Goal: Task Accomplishment & Management: Manage account settings

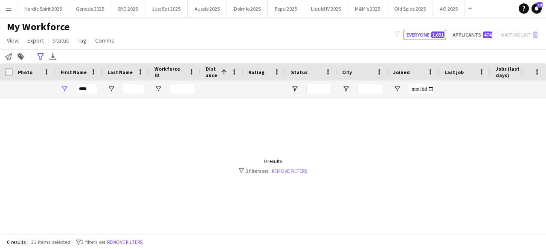
type input "****"
click at [281, 167] on div "0 results filter-1 3 filters set Remove filters" at bounding box center [273, 166] width 68 height 16
click at [282, 170] on link "Remove filters" at bounding box center [289, 171] width 35 height 6
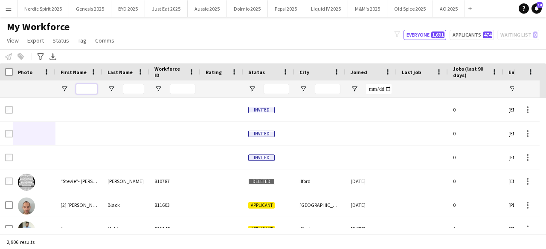
click at [85, 88] on input "First Name Filter Input" at bounding box center [86, 89] width 21 height 10
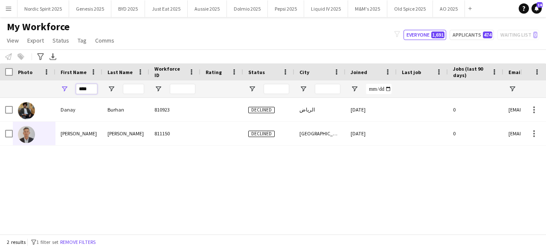
type input "*****"
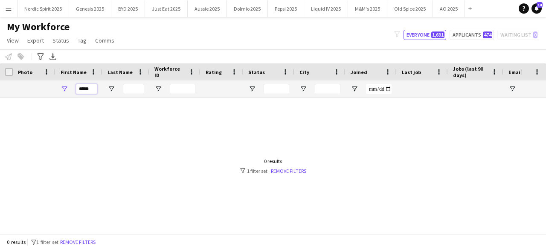
click at [85, 88] on input "*****" at bounding box center [86, 89] width 21 height 10
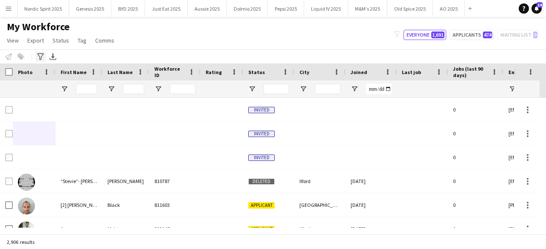
click at [43, 55] on icon "Advanced filters" at bounding box center [40, 56] width 7 height 7
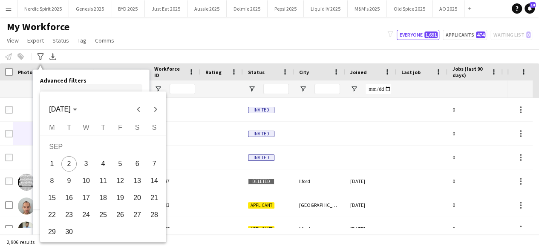
click at [76, 89] on body "Menu Boards Boards Boards All jobs Status Workforce Workforce My Workforce Recr…" at bounding box center [269, 124] width 539 height 249
click at [150, 165] on span "7" at bounding box center [154, 163] width 15 height 15
type input "**********"
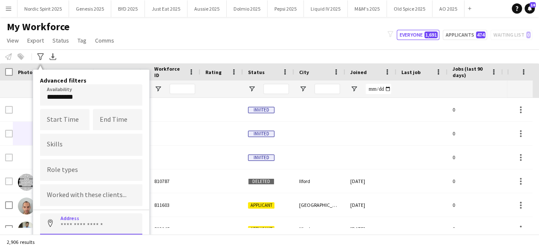
click at [75, 226] on input at bounding box center [91, 224] width 102 height 21
type input "**********"
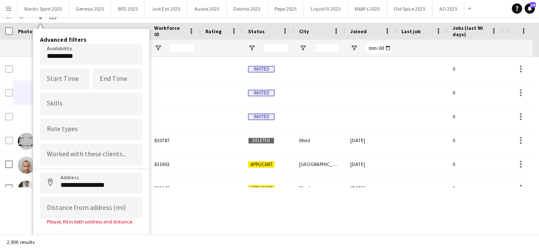
scroll to position [43, 0]
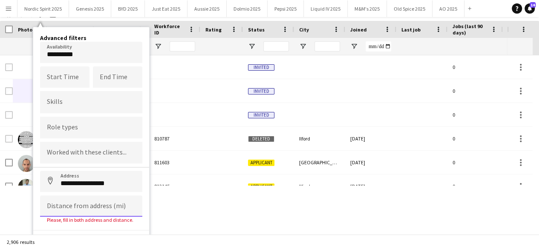
click at [95, 208] on input at bounding box center [91, 206] width 102 height 21
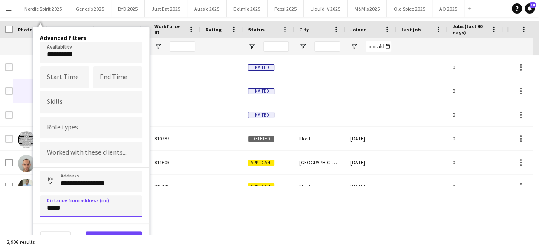
type input "*****"
click at [106, 231] on button "View results" at bounding box center [114, 239] width 57 height 17
type input "**********"
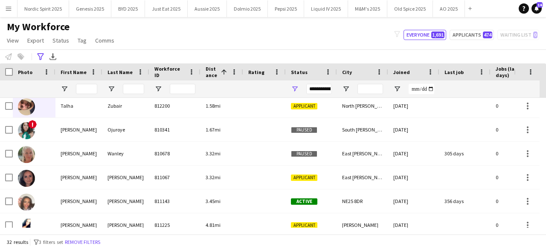
scroll to position [0, 0]
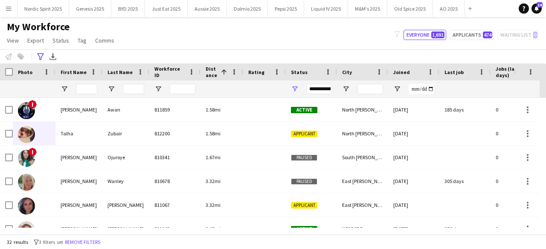
drag, startPoint x: 545, startPoint y: 200, endPoint x: 545, endPoint y: 229, distance: 29.4
click at [545, 229] on div "Workforce Details Photo First Name" at bounding box center [273, 149] width 546 height 171
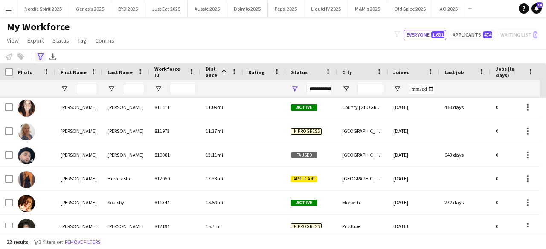
click at [43, 56] on icon "Advanced filters" at bounding box center [40, 56] width 7 height 7
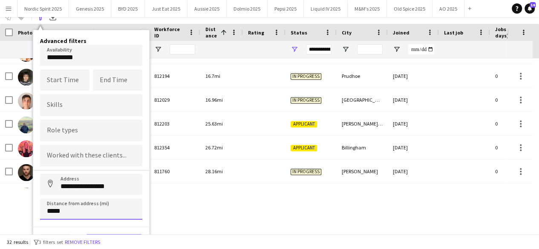
click at [124, 214] on input "*****" at bounding box center [91, 209] width 102 height 21
click at [123, 213] on input "*****" at bounding box center [91, 209] width 102 height 21
type input "*****"
click at [124, 234] on button "View results" at bounding box center [114, 242] width 57 height 17
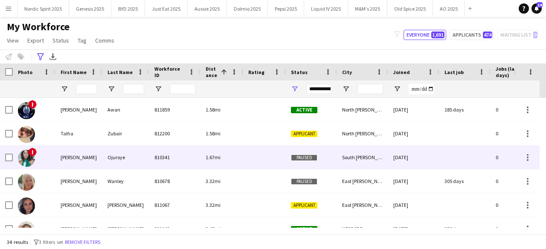
click at [35, 159] on div "!" at bounding box center [34, 157] width 43 height 23
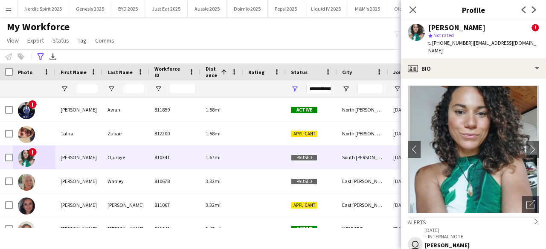
click at [133, 46] on div "My Workforce View Views Default view Compliance Log New view Update view Delete…" at bounding box center [273, 34] width 546 height 29
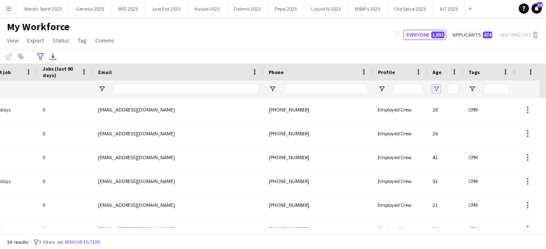
click at [437, 90] on span "Open Filter Menu" at bounding box center [436, 89] width 8 height 8
click at [441, 106] on div "Greater than" at bounding box center [465, 105] width 52 height 6
click at [448, 121] on input "Filter Value" at bounding box center [468, 119] width 66 height 10
type input "*"
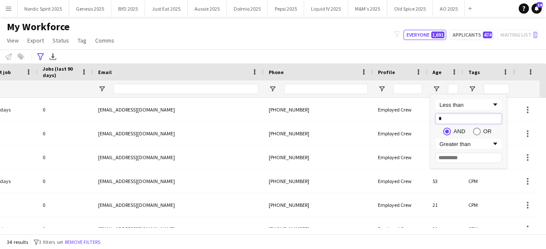
type input "*"
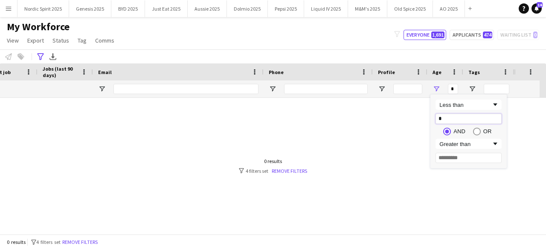
type input "**"
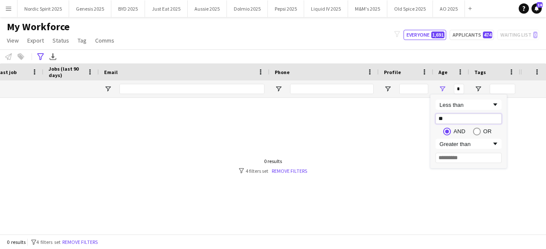
type input "**"
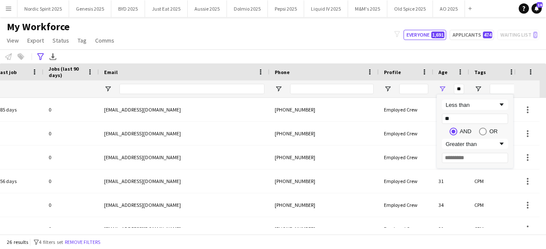
click at [351, 35] on div "My Workforce View Views Default view Compliance Log New view Update view Delete…" at bounding box center [273, 34] width 546 height 29
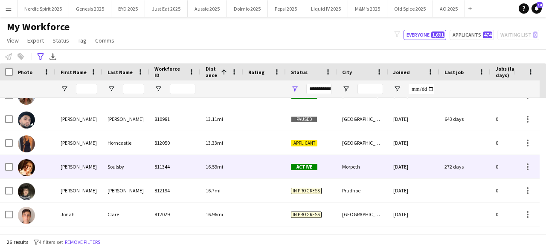
click at [30, 165] on img at bounding box center [26, 167] width 17 height 17
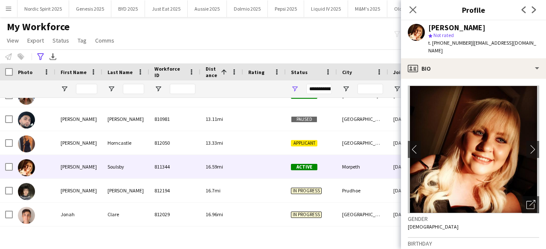
click at [518, 134] on img at bounding box center [473, 150] width 131 height 128
click at [526, 145] on app-icon "chevron-right" at bounding box center [532, 149] width 13 height 9
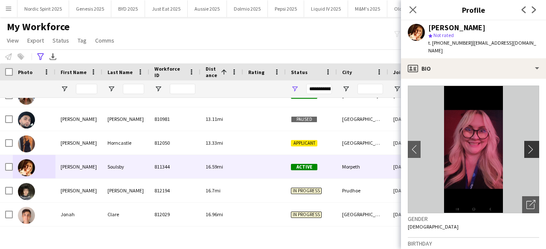
click at [526, 145] on app-icon "chevron-right" at bounding box center [532, 149] width 13 height 9
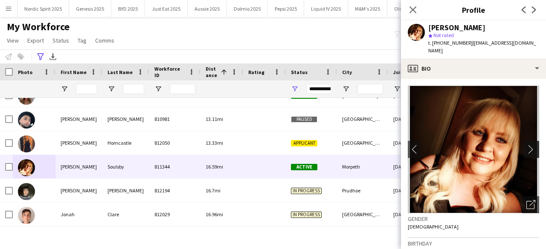
click at [526, 145] on app-icon "chevron-right" at bounding box center [532, 149] width 13 height 9
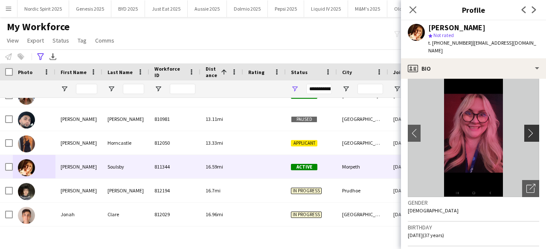
click at [529, 129] on app-icon "chevron-right" at bounding box center [532, 133] width 13 height 9
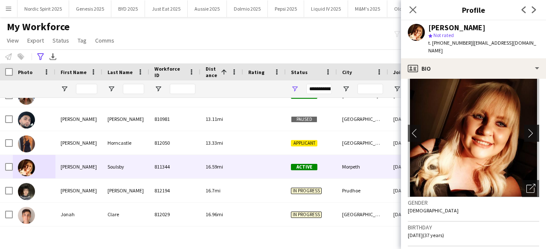
click at [529, 129] on app-icon "chevron-right" at bounding box center [532, 133] width 13 height 9
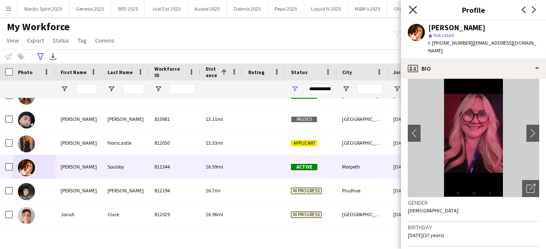
click at [414, 6] on icon "Close pop-in" at bounding box center [412, 10] width 8 height 8
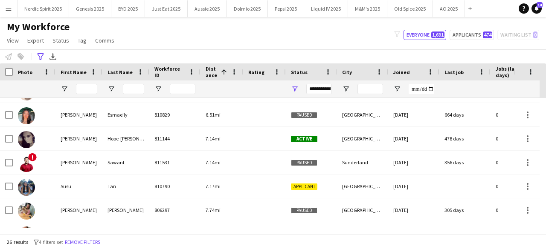
click at [544, 93] on div "Hidden maintenance" at bounding box center [530, 81] width 32 height 35
click at [324, 7] on button "Liquid IV 2025 Close" at bounding box center [326, 8] width 44 height 17
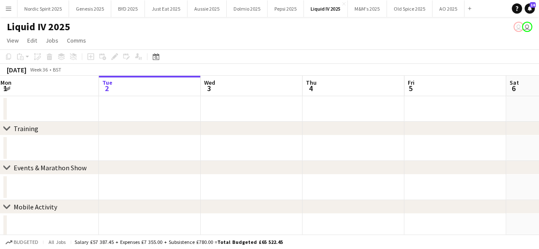
scroll to position [0, 232]
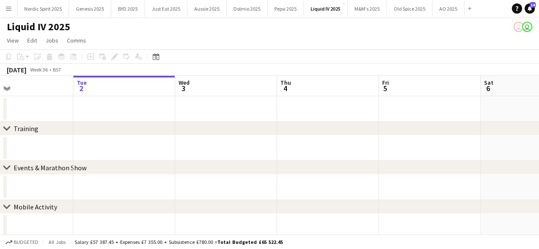
drag, startPoint x: 454, startPoint y: 151, endPoint x: 290, endPoint y: 164, distance: 164.6
drag, startPoint x: 307, startPoint y: 165, endPoint x: 255, endPoint y: 168, distance: 52.5
click at [248, 172] on div "chevron-right Events & Marathon Show" at bounding box center [269, 168] width 539 height 14
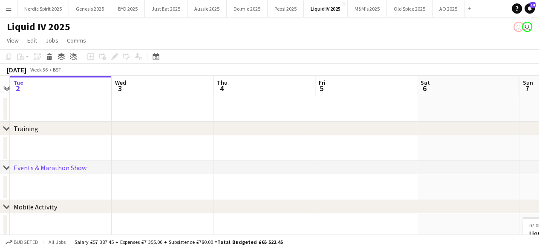
drag, startPoint x: 296, startPoint y: 145, endPoint x: 232, endPoint y: 147, distance: 64.0
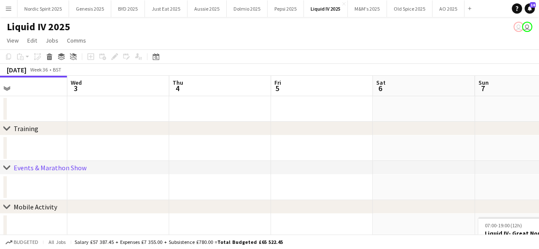
drag, startPoint x: 232, startPoint y: 147, endPoint x: 191, endPoint y: 147, distance: 41.4
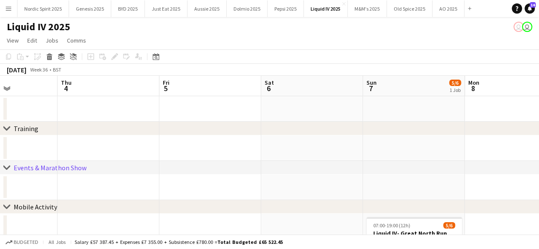
drag, startPoint x: 218, startPoint y: 141, endPoint x: 107, endPoint y: 156, distance: 111.9
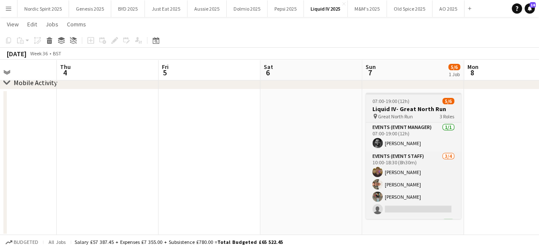
scroll to position [0, 0]
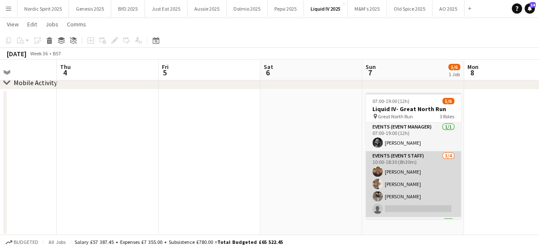
click at [376, 172] on app-user-avatar at bounding box center [378, 172] width 10 height 10
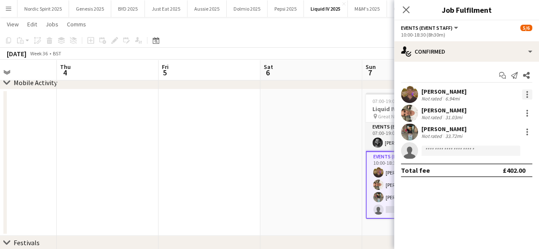
click at [527, 96] on div at bounding box center [527, 97] width 2 height 2
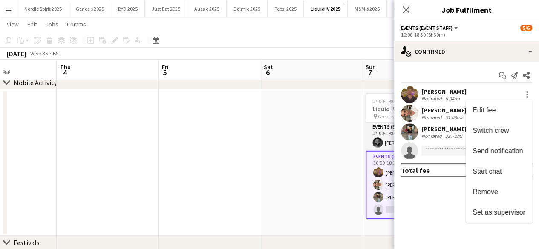
click at [453, 197] on div at bounding box center [269, 124] width 539 height 249
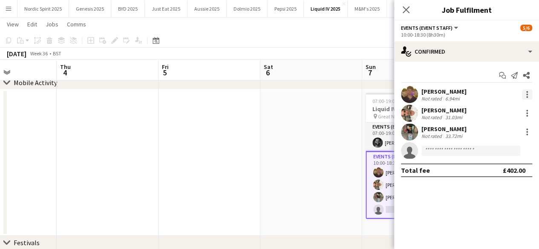
click at [523, 95] on div at bounding box center [527, 95] width 10 height 10
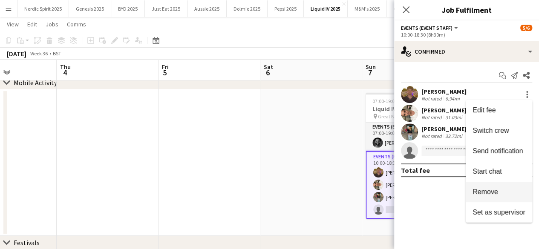
click at [478, 192] on span "Remove" at bounding box center [486, 191] width 26 height 7
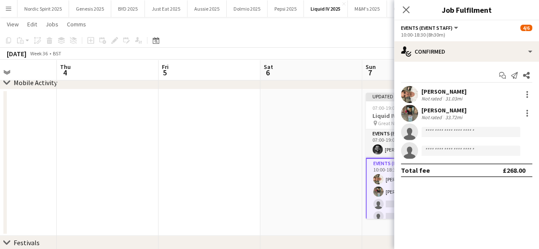
drag, startPoint x: 293, startPoint y: 197, endPoint x: 327, endPoint y: 168, distance: 44.2
click at [293, 197] on app-date-cell at bounding box center [311, 163] width 102 height 147
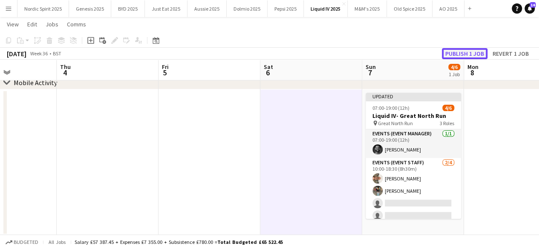
click at [462, 50] on button "Publish 1 job" at bounding box center [465, 53] width 46 height 11
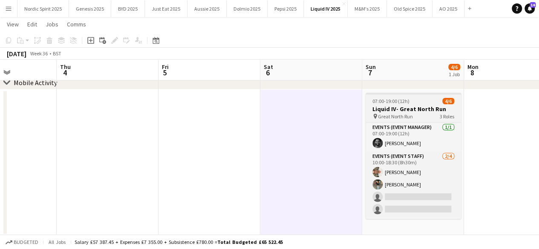
scroll to position [27, 0]
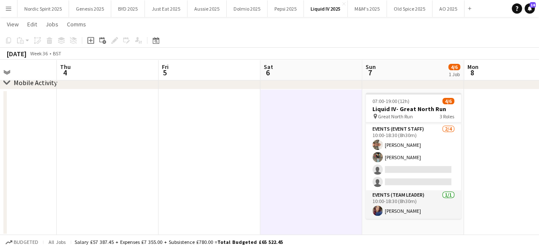
click at [497, 119] on app-date-cell at bounding box center [515, 163] width 102 height 147
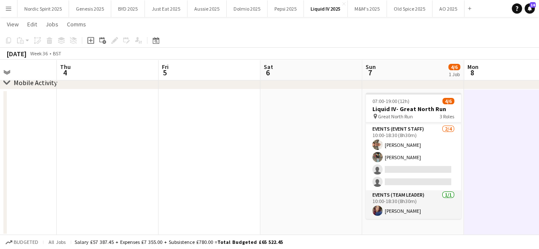
click at [497, 116] on app-date-cell at bounding box center [515, 163] width 102 height 147
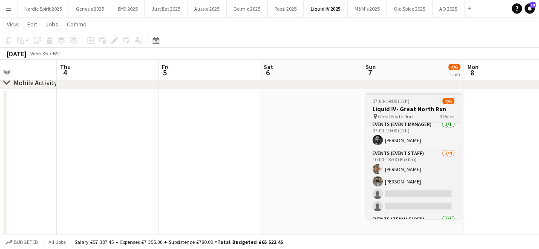
scroll to position [0, 0]
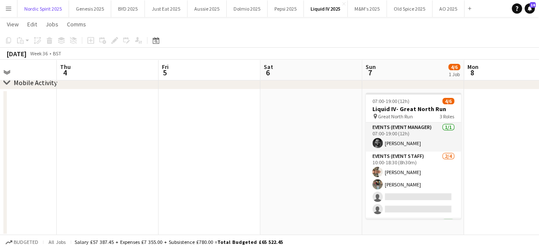
click at [17, 4] on div "Nordic Spirit 2025 Close Genesis 2025 Close BYD 2025 Close Just Eat 2025 Close …" at bounding box center [246, 8] width 458 height 17
click at [12, 8] on button "Menu" at bounding box center [8, 8] width 17 height 17
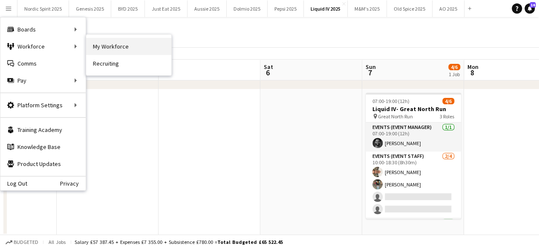
click at [105, 44] on link "My Workforce" at bounding box center [128, 46] width 85 height 17
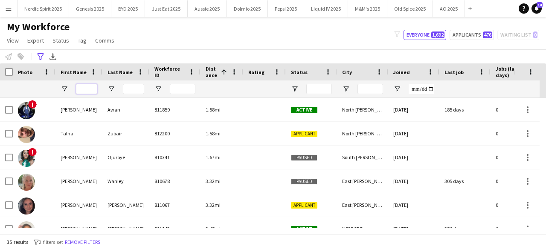
click at [91, 87] on input "First Name Filter Input" at bounding box center [86, 89] width 21 height 10
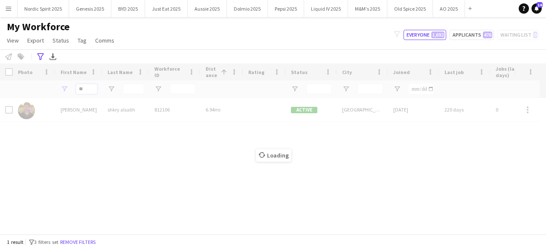
type input "*"
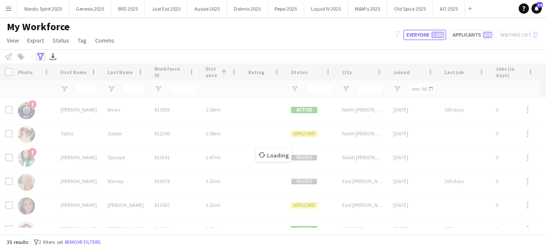
click at [40, 53] on icon "Advanced filters" at bounding box center [40, 56] width 7 height 7
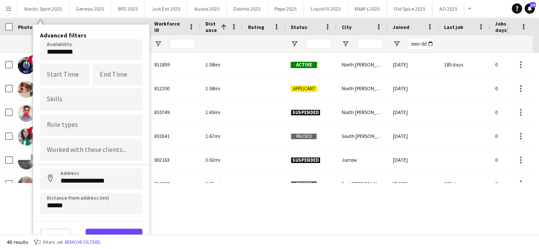
scroll to position [47, 0]
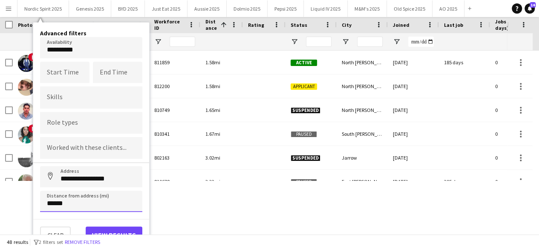
click at [74, 202] on input "******" at bounding box center [91, 201] width 102 height 21
click at [75, 202] on input "******" at bounding box center [91, 201] width 102 height 21
type input "*****"
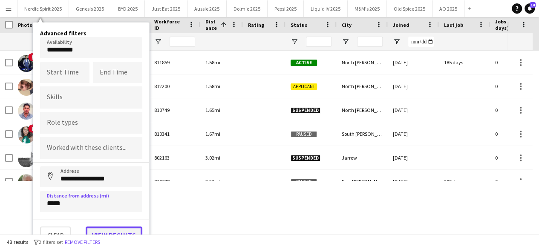
click at [97, 227] on button "View results" at bounding box center [114, 235] width 57 height 17
type input "**********"
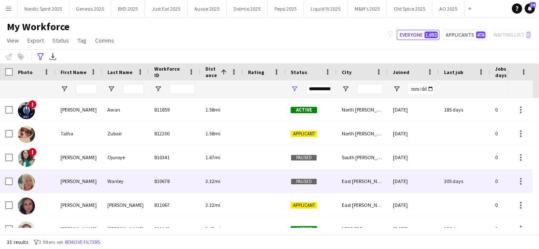
scroll to position [0, 0]
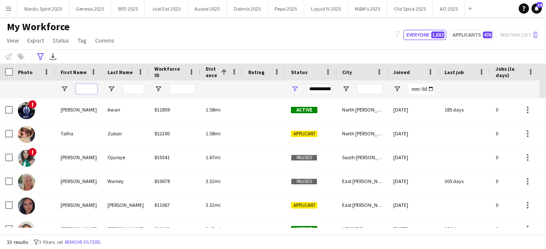
click at [87, 89] on input "First Name Filter Input" at bounding box center [86, 89] width 21 height 10
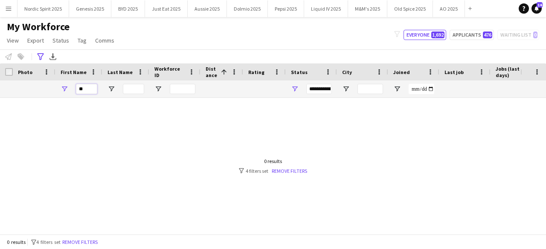
type input "*"
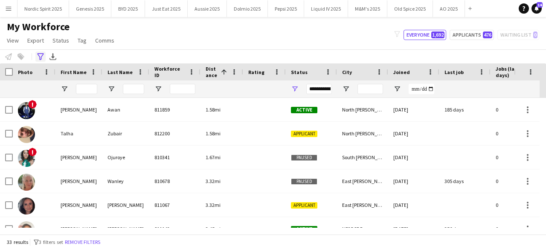
click at [43, 56] on icon "Advanced filters" at bounding box center [40, 56] width 7 height 7
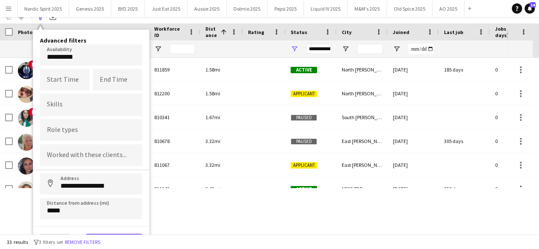
scroll to position [47, 0]
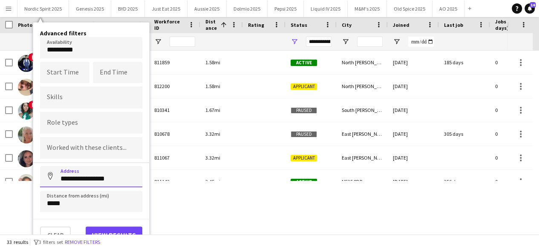
click at [119, 175] on input "**********" at bounding box center [91, 176] width 102 height 21
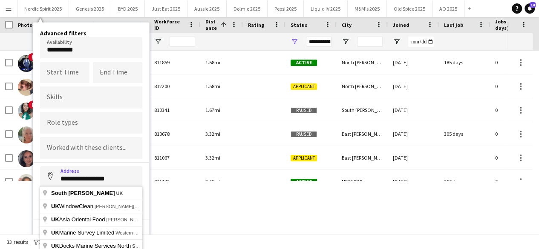
click at [119, 175] on input "**********" at bounding box center [91, 176] width 102 height 21
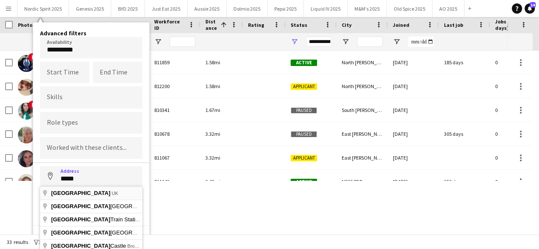
type input "*********"
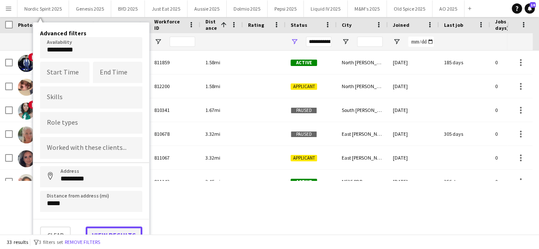
click at [108, 231] on button "View results" at bounding box center [114, 235] width 57 height 17
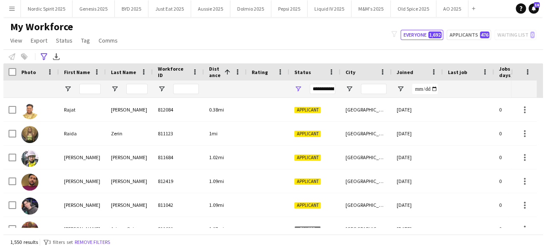
scroll to position [0, 0]
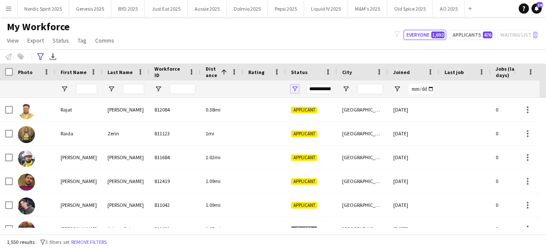
click at [293, 89] on span "Open Filter Menu" at bounding box center [295, 89] width 8 height 8
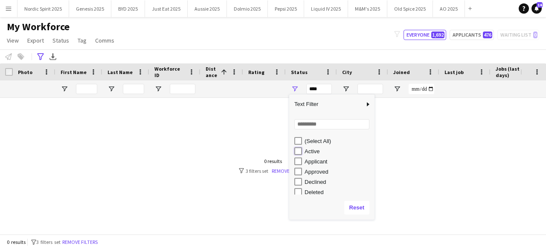
type input "**********"
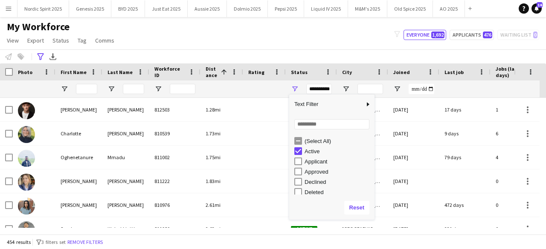
click at [319, 35] on div "My Workforce View Views Default view Compliance Log New view Update view Delete…" at bounding box center [273, 34] width 546 height 29
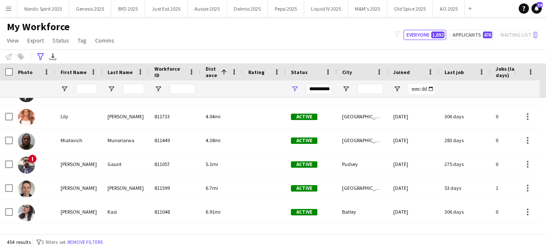
scroll to position [149, 0]
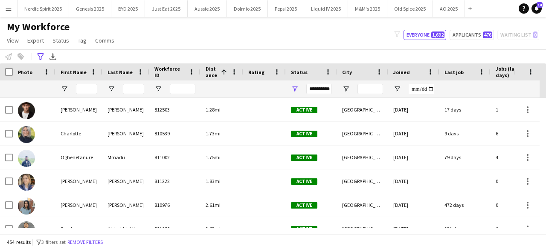
click at [348, 29] on div "My Workforce View Views Default view Compliance Log New view Update view Delete…" at bounding box center [273, 34] width 546 height 29
click at [351, 25] on div "My Workforce View Views Default view Compliance Log New view Update view Delete…" at bounding box center [273, 34] width 546 height 29
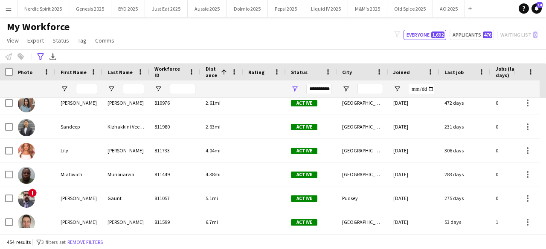
scroll to position [116, 0]
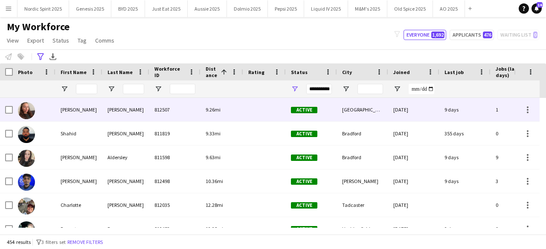
click at [26, 112] on img at bounding box center [26, 110] width 17 height 17
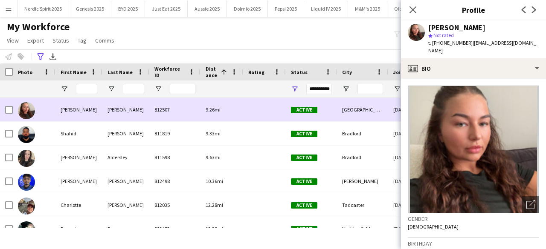
click at [26, 112] on img at bounding box center [26, 110] width 17 height 17
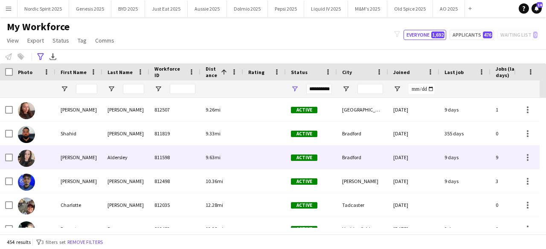
click at [25, 161] on img at bounding box center [26, 158] width 17 height 17
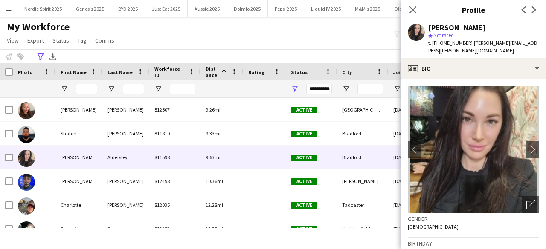
click at [157, 52] on div "**********" at bounding box center [273, 56] width 546 height 14
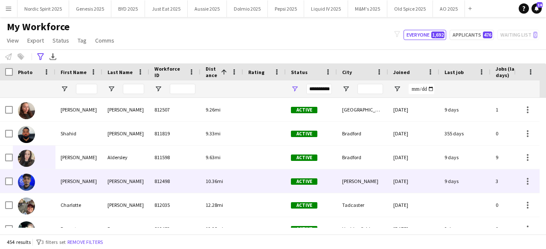
click at [35, 184] on div at bounding box center [34, 181] width 43 height 23
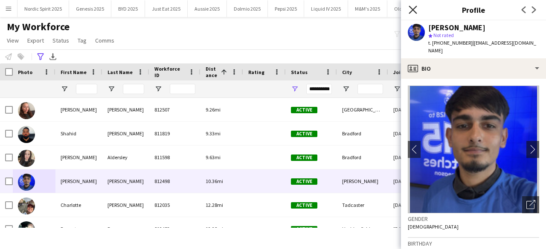
click at [415, 9] on icon "Close pop-in" at bounding box center [412, 10] width 8 height 8
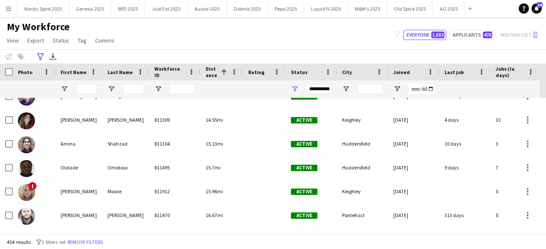
scroll to position [574, 0]
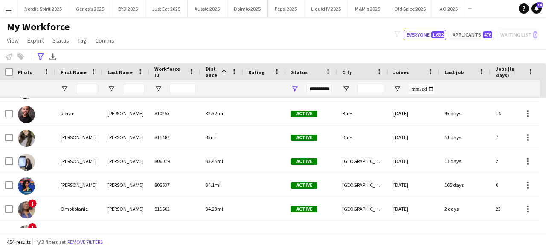
click at [3, 11] on button "Menu" at bounding box center [8, 8] width 17 height 17
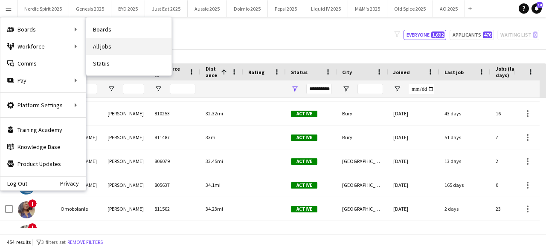
click at [94, 44] on link "All jobs" at bounding box center [128, 46] width 85 height 17
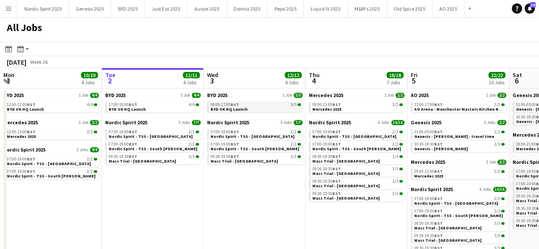
click at [237, 110] on span "BYD UK HQ Launch" at bounding box center [229, 110] width 37 height 6
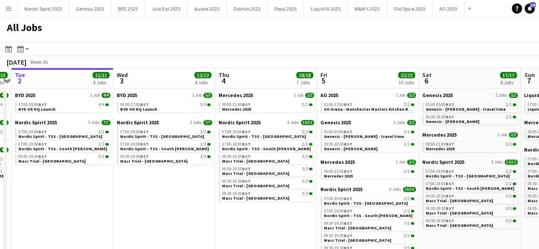
drag, startPoint x: 280, startPoint y: 216, endPoint x: 195, endPoint y: 223, distance: 85.1
click at [195, 223] on app-calendar-viewport "Sat 30 24/24 6 Jobs Sun 31 15/15 5 Jobs Mon 1 10/10 4 Jobs Tue 2 11/11 4 Jobs W…" at bounding box center [269, 175] width 539 height 214
click at [364, 104] on div "12:00-17:00 BST 2/2" at bounding box center [369, 105] width 90 height 4
click at [10, 12] on app-icon "Menu" at bounding box center [8, 8] width 7 height 7
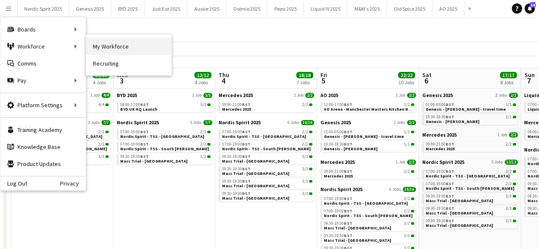
click at [97, 46] on link "My Workforce" at bounding box center [128, 46] width 85 height 17
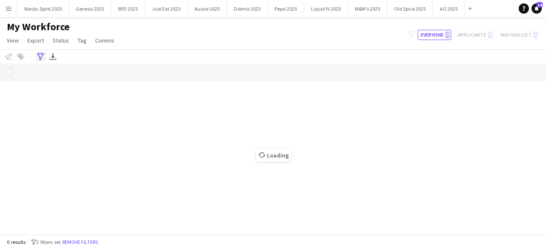
click at [40, 52] on div "Advanced filters" at bounding box center [40, 57] width 10 height 10
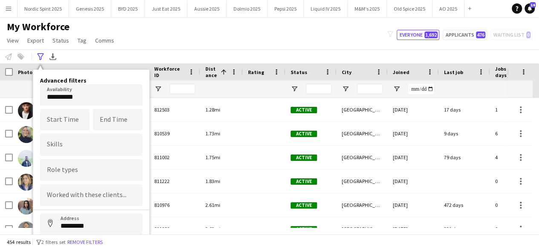
click at [107, 57] on div "**********" at bounding box center [269, 56] width 539 height 14
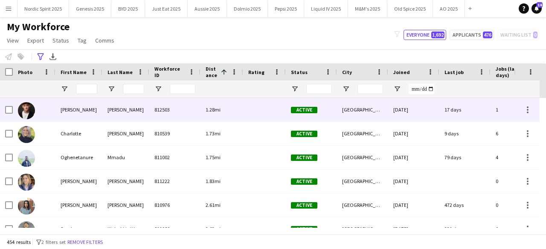
click at [28, 108] on img at bounding box center [26, 110] width 17 height 17
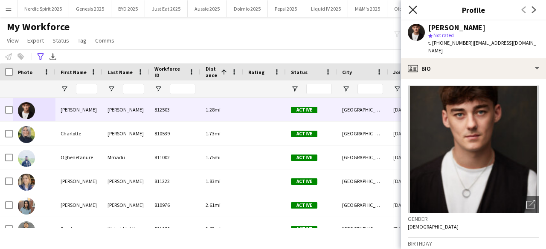
click at [409, 8] on icon "Close pop-in" at bounding box center [412, 10] width 8 height 8
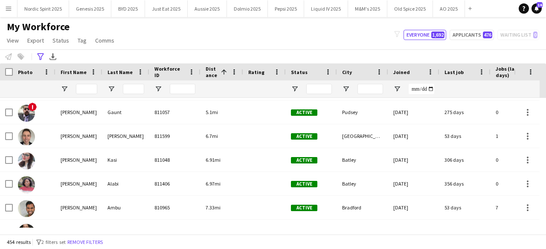
scroll to position [205, 0]
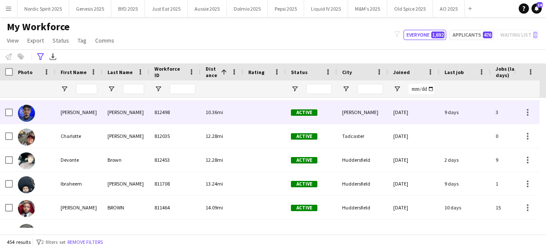
click at [31, 112] on img at bounding box center [26, 113] width 17 height 17
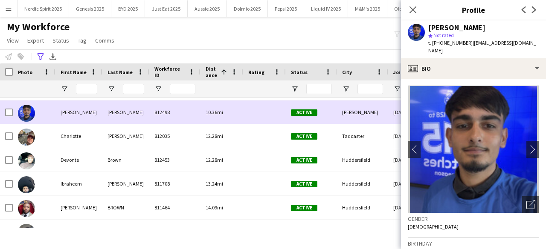
click at [31, 112] on img at bounding box center [26, 113] width 17 height 17
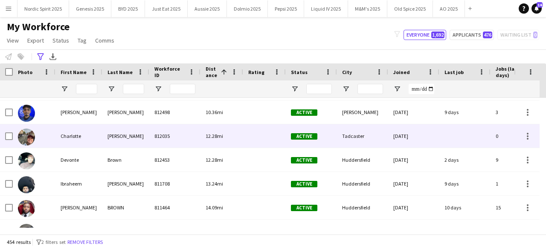
click at [25, 136] on img at bounding box center [26, 137] width 17 height 17
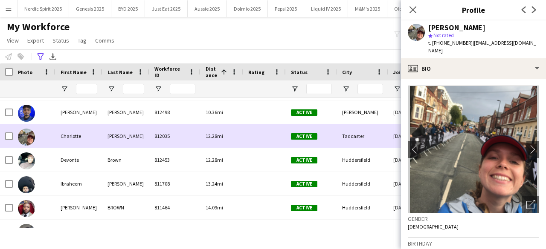
click at [25, 136] on img at bounding box center [26, 137] width 17 height 17
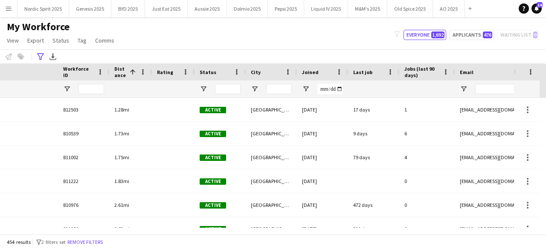
scroll to position [0, 262]
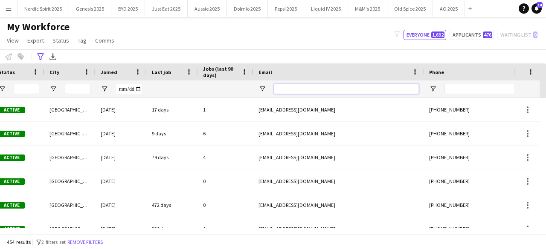
click at [297, 84] on input "Email Filter Input" at bounding box center [346, 89] width 145 height 10
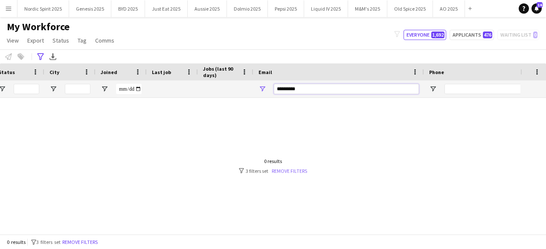
type input "*********"
click at [288, 173] on link "Remove filters" at bounding box center [289, 171] width 35 height 6
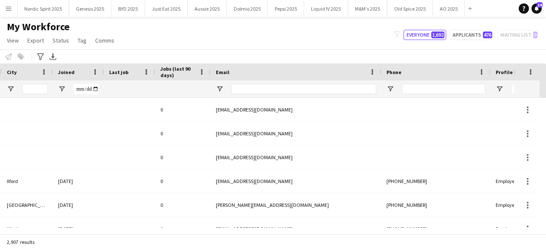
click at [298, 83] on div at bounding box center [303, 89] width 145 height 17
click at [298, 88] on input "Email Filter Input" at bounding box center [303, 89] width 145 height 10
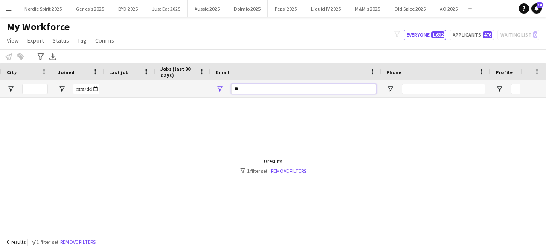
type input "*"
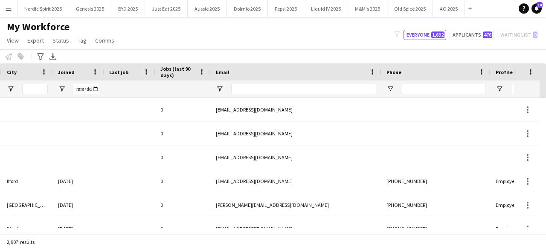
scroll to position [34, 0]
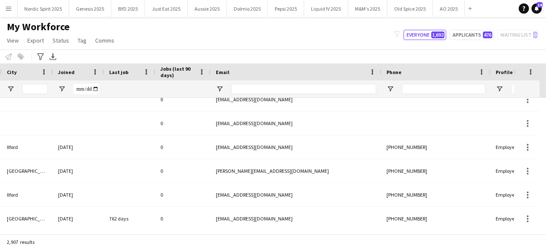
drag, startPoint x: 170, startPoint y: 227, endPoint x: 171, endPoint y: 234, distance: 6.5
click at [171, 234] on div "Workforce Details Rating Status City 0" at bounding box center [273, 149] width 546 height 171
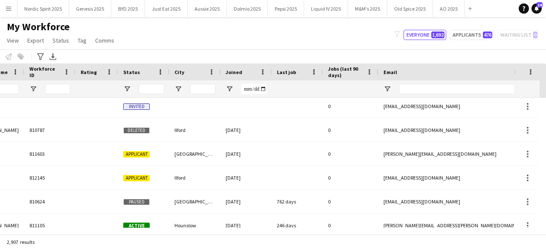
scroll to position [0, 0]
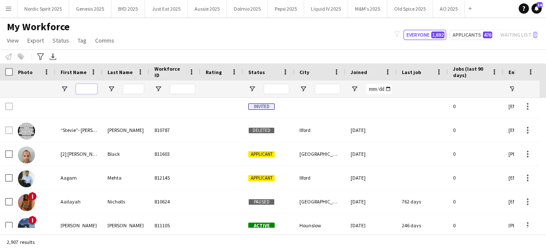
click at [87, 90] on input "First Name Filter Input" at bounding box center [86, 89] width 21 height 10
click at [451, 8] on button "AO 2025 Close" at bounding box center [449, 8] width 32 height 17
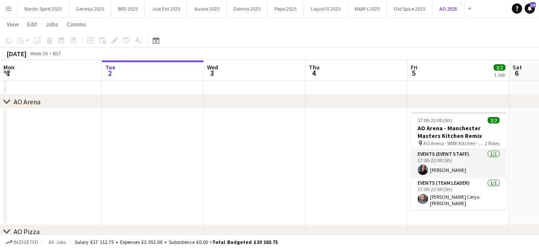
scroll to position [67, 0]
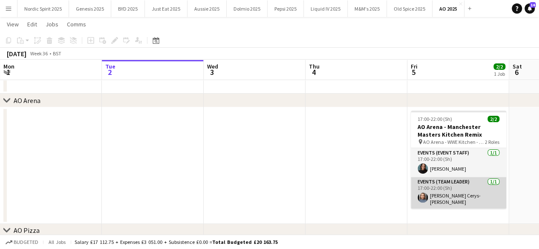
click at [427, 199] on app-user-avatar at bounding box center [423, 198] width 10 height 10
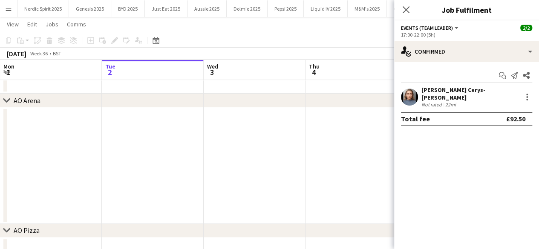
click at [416, 95] on app-user-avatar at bounding box center [409, 97] width 17 height 17
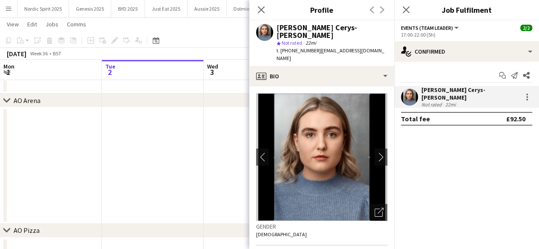
click at [188, 139] on app-date-cell at bounding box center [153, 165] width 102 height 117
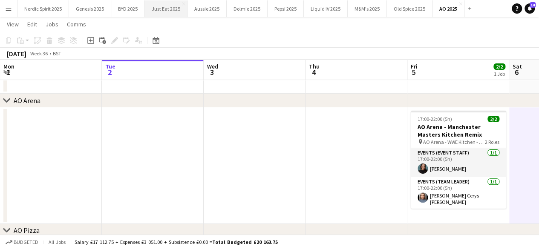
click at [171, 10] on button "Just Eat 2025 Close" at bounding box center [166, 8] width 43 height 17
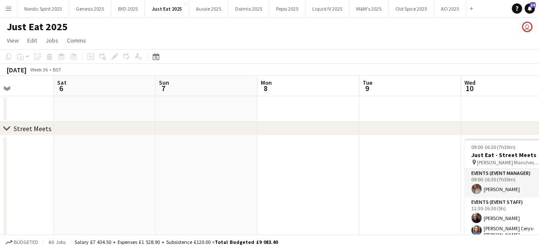
scroll to position [0, 278]
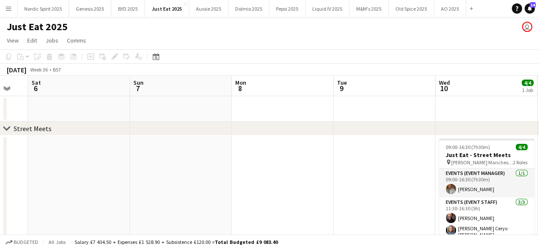
drag, startPoint x: 471, startPoint y: 148, endPoint x: 0, endPoint y: 245, distance: 481.0
click at [0, 245] on app-board "Just Eat 2025 user View Day view expanded Day view collapsed Month view Date pi…" at bounding box center [269, 154] width 539 height 275
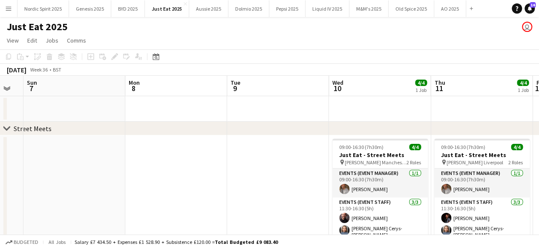
drag, startPoint x: 292, startPoint y: 159, endPoint x: 181, endPoint y: 183, distance: 113.0
click at [182, 183] on app-calendar-viewport "Wed 3 Thu 4 Fri 5 Sat 6 Sun 7 Mon 8 Tue 9 Wed 10 4/4 1 Job Thu 11 4/4 1 Job Fri…" at bounding box center [269, 176] width 539 height 201
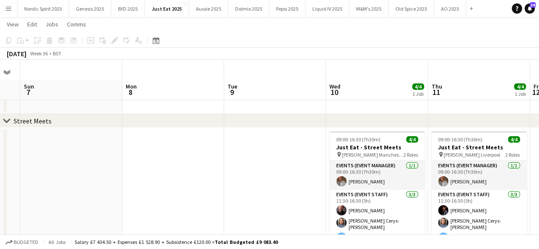
scroll to position [41, 0]
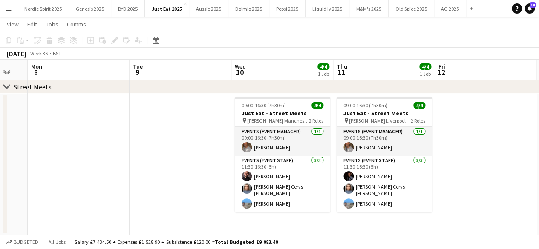
drag, startPoint x: 453, startPoint y: 225, endPoint x: 363, endPoint y: 214, distance: 90.1
click at [363, 214] on app-calendar-viewport "Fri 5 Sat 6 Sun 7 Mon 8 Tue 9 Wed 10 4/4 1 Job Thu 11 4/4 1 Job Fri 12 Sat 13 S…" at bounding box center [269, 113] width 539 height 243
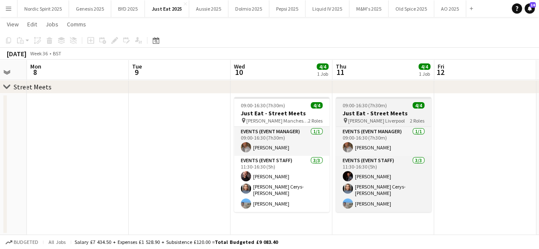
click at [373, 104] on span "09:00-16:30 (7h30m)" at bounding box center [365, 105] width 44 height 6
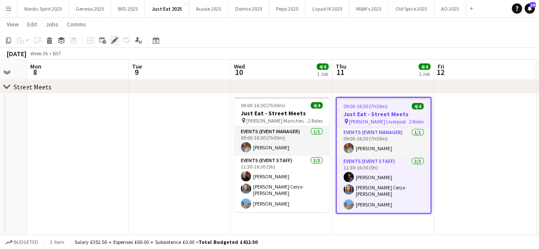
click at [113, 41] on icon at bounding box center [114, 40] width 5 height 5
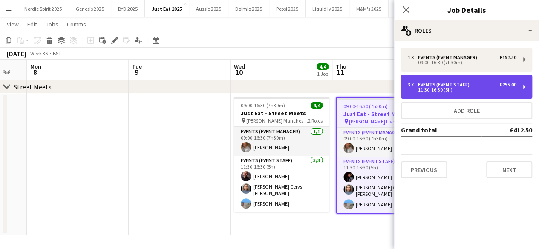
click at [421, 81] on div "3 x Events (Event Staff) £255.00 11:30-16:30 (5h)" at bounding box center [466, 87] width 131 height 24
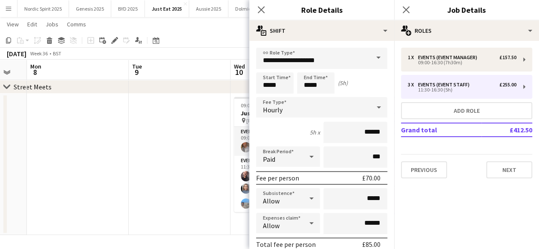
drag, startPoint x: 394, startPoint y: 109, endPoint x: 394, endPoint y: 113, distance: 4.7
click at [394, 113] on div "1 x Events (Event Manager) £157.50 09:00-16:30 (7h30m) 3 x Events (Event Staff)…" at bounding box center [466, 113] width 145 height 131
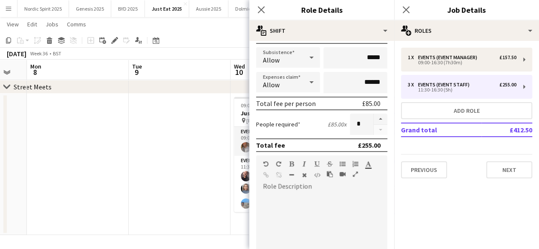
scroll to position [145, 0]
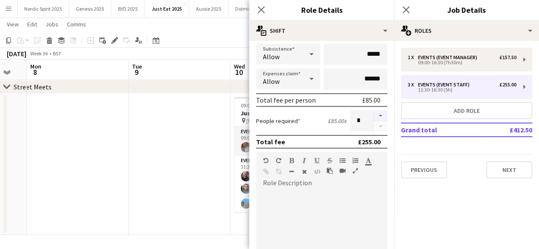
click at [374, 117] on button "button" at bounding box center [381, 115] width 14 height 11
type input "*"
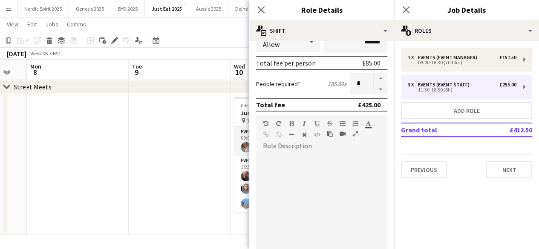
scroll to position [284, 0]
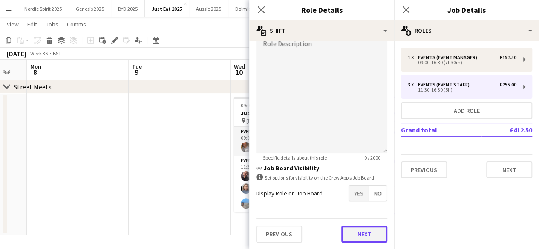
click at [369, 233] on button "Next" at bounding box center [364, 234] width 46 height 17
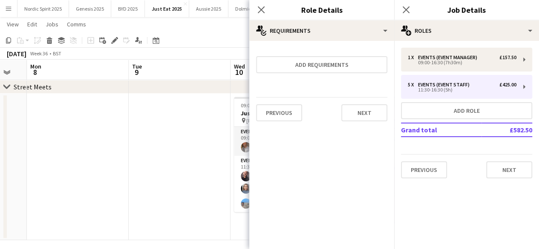
scroll to position [0, 0]
click at [366, 110] on button "Next" at bounding box center [364, 112] width 46 height 17
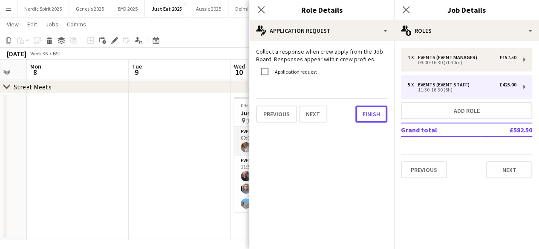
click at [366, 110] on button "Finish" at bounding box center [372, 114] width 32 height 17
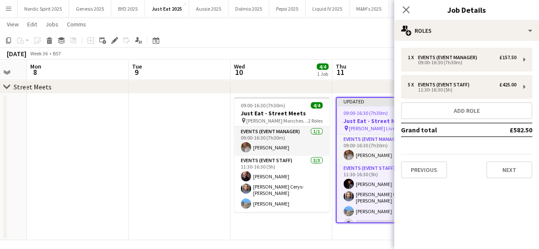
click at [211, 189] on app-date-cell at bounding box center [180, 167] width 102 height 147
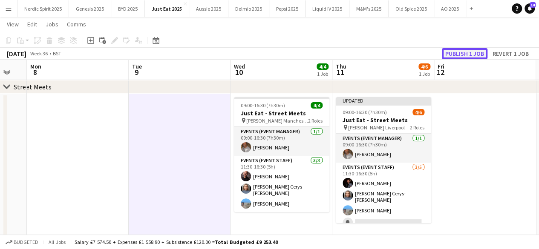
click at [453, 52] on button "Publish 1 job" at bounding box center [465, 53] width 46 height 11
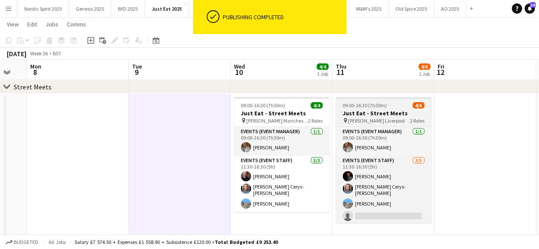
scroll to position [11, 0]
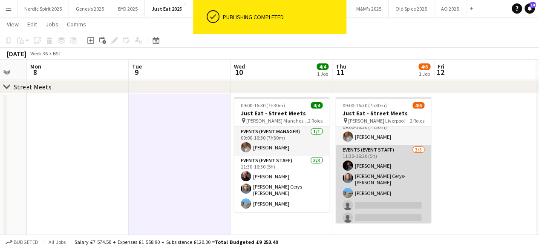
click at [387, 203] on app-card-role "Events (Event Staff) [DATE] 11:30-16:30 (5h) [PERSON_NAME] [PERSON_NAME]- [PERS…" at bounding box center [383, 185] width 95 height 81
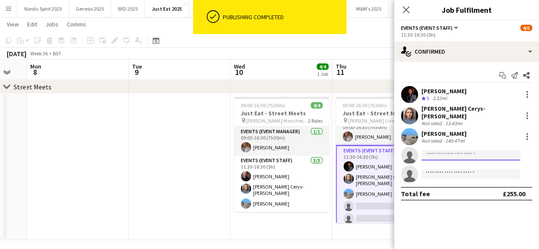
click at [442, 150] on input at bounding box center [471, 155] width 99 height 10
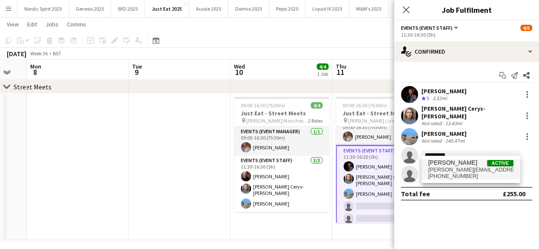
type input "**********"
click at [440, 173] on span "[PERSON_NAME][EMAIL_ADDRESS][PERSON_NAME][DOMAIN_NAME]" at bounding box center [470, 170] width 85 height 7
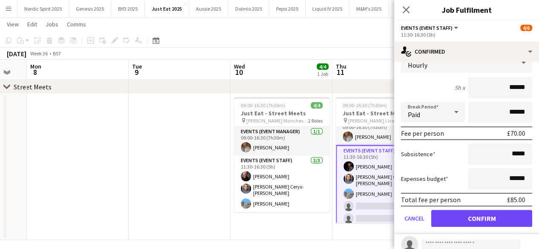
scroll to position [126, 0]
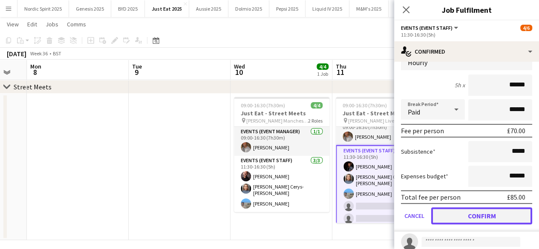
click at [506, 211] on button "Confirm" at bounding box center [481, 216] width 101 height 17
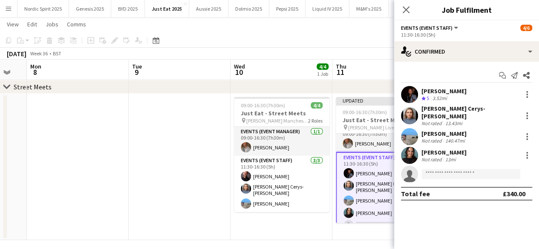
scroll to position [0, 0]
click at [445, 169] on input at bounding box center [471, 174] width 99 height 10
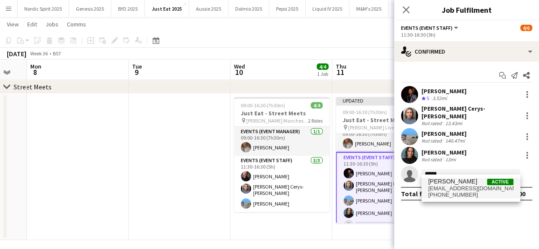
type input "******"
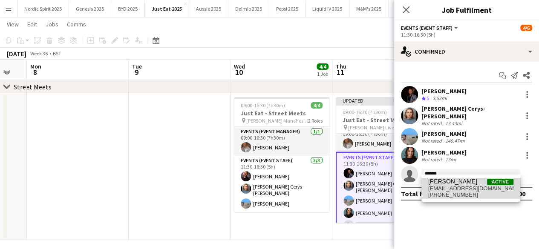
click at [443, 181] on span "[PERSON_NAME]" at bounding box center [452, 181] width 49 height 7
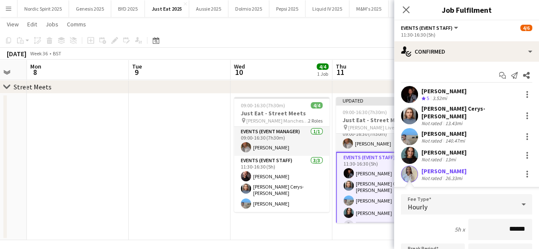
drag, startPoint x: 534, startPoint y: 141, endPoint x: 535, endPoint y: 147, distance: 6.0
click at [535, 147] on mat-expansion-panel "check Confirmed Start chat Send notification Share [PERSON_NAME] Crew rating 5 …" at bounding box center [466, 156] width 145 height 188
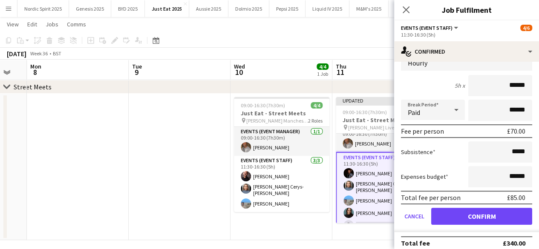
scroll to position [147, 0]
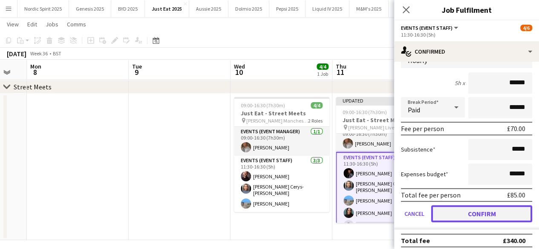
click at [504, 212] on button "Confirm" at bounding box center [481, 213] width 101 height 17
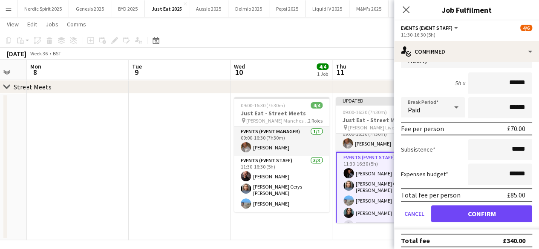
scroll to position [0, 0]
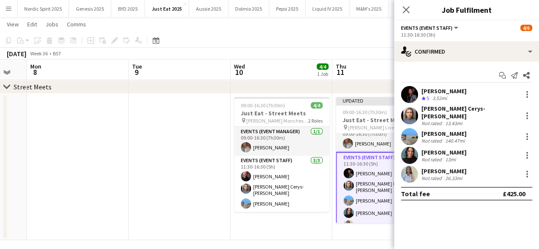
click at [301, 217] on app-date-cell "09:00-16:30 (7h30m) 4/4 Just Eat - Street Meets pin [PERSON_NAME] Manchester 2 …" at bounding box center [282, 167] width 102 height 147
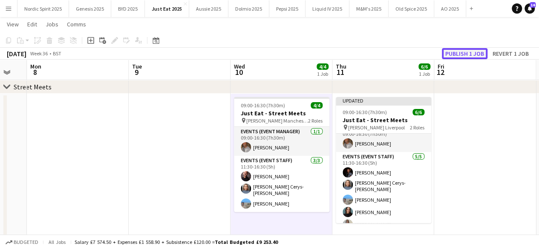
click at [455, 51] on button "Publish 1 job" at bounding box center [465, 53] width 46 height 11
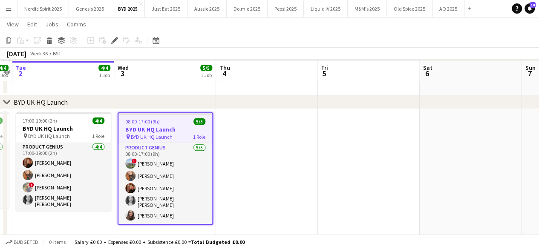
scroll to position [105, 0]
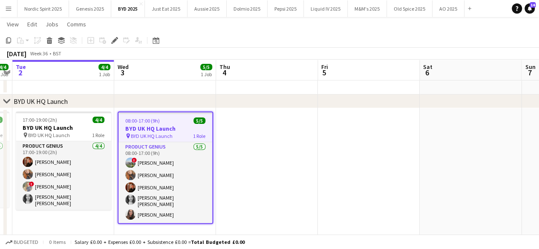
click at [5, 14] on button "Menu" at bounding box center [8, 8] width 17 height 17
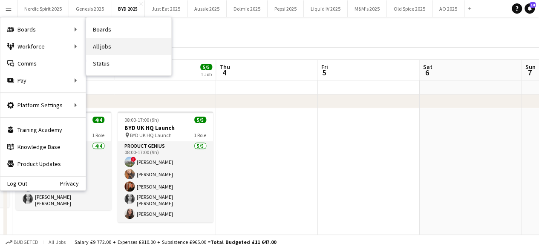
click at [100, 46] on link "All jobs" at bounding box center [128, 46] width 85 height 17
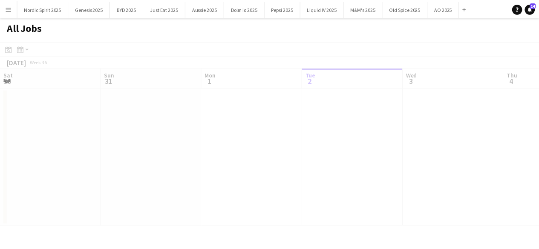
scroll to position [0, 204]
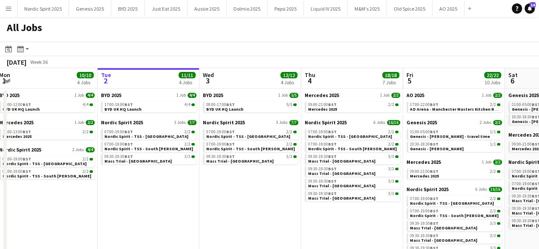
drag, startPoint x: 215, startPoint y: 208, endPoint x: 193, endPoint y: 212, distance: 22.0
click at [196, 212] on app-calendar-viewport "Sat 30 24/24 6 Jobs Sun 31 15/15 5 Jobs Mon 1 10/10 4 Jobs Tue 2 11/11 4 Jobs W…" at bounding box center [269, 175] width 539 height 214
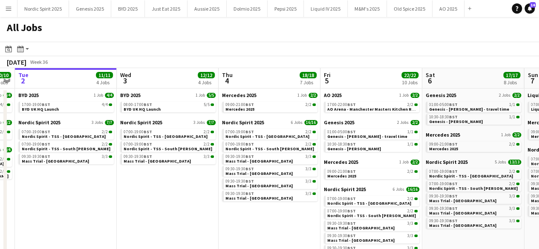
scroll to position [0, 291]
drag, startPoint x: 193, startPoint y: 212, endPoint x: 126, endPoint y: 217, distance: 67.1
click at [126, 217] on app-calendar-viewport "Sat 30 24/24 6 Jobs Sun 31 15/15 5 Jobs Mon 1 10/10 4 Jobs Tue 2 11/11 4 Jobs W…" at bounding box center [269, 175] width 539 height 214
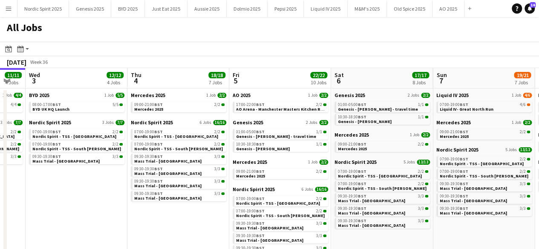
drag, startPoint x: 146, startPoint y: 202, endPoint x: 54, endPoint y: 217, distance: 93.3
click at [55, 217] on app-calendar-viewport "Sat 30 24/24 6 Jobs Sun 31 15/15 5 Jobs Mon 1 10/10 4 Jobs Tue 2 11/11 4 Jobs W…" at bounding box center [269, 175] width 539 height 214
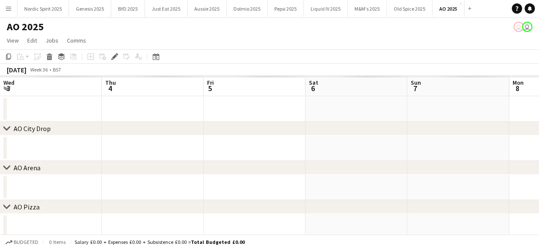
scroll to position [0, 293]
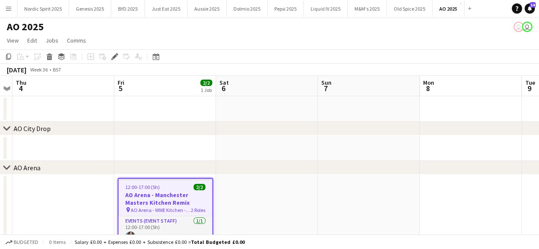
click at [163, 187] on div "12:00-17:00 (5h) 2/2" at bounding box center [166, 187] width 94 height 6
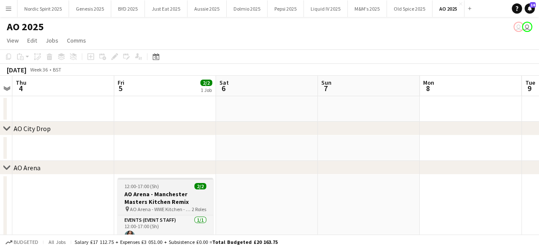
click at [163, 185] on div "12:00-17:00 (5h) 2/2" at bounding box center [165, 186] width 95 height 6
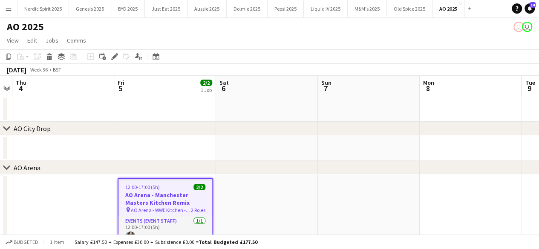
scroll to position [0, 293]
click at [117, 55] on icon at bounding box center [117, 54] width 2 height 2
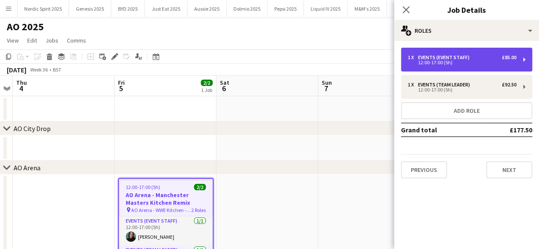
click at [433, 57] on div "Events (Event Staff)" at bounding box center [445, 58] width 55 height 6
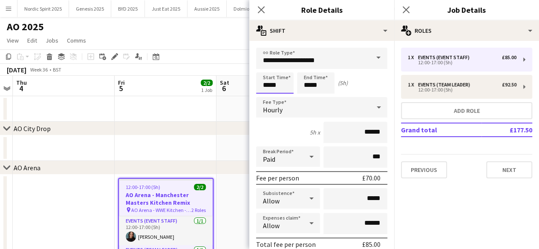
click at [286, 82] on input "*****" at bounding box center [275, 82] width 38 height 21
click at [267, 68] on div at bounding box center [266, 68] width 17 height 9
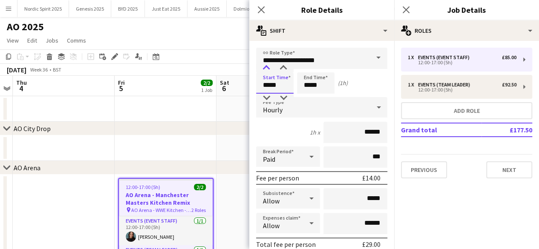
type input "*****"
click at [267, 68] on div at bounding box center [266, 68] width 17 height 9
click at [328, 83] on input "*****" at bounding box center [316, 82] width 38 height 21
click at [305, 67] on div at bounding box center [307, 68] width 17 height 9
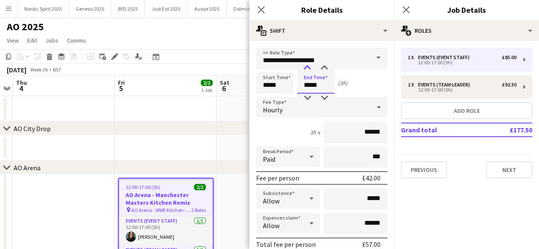
click at [305, 67] on div at bounding box center [307, 68] width 17 height 9
type input "*****"
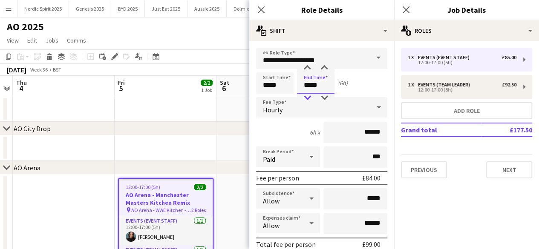
click at [307, 95] on div at bounding box center [307, 98] width 17 height 9
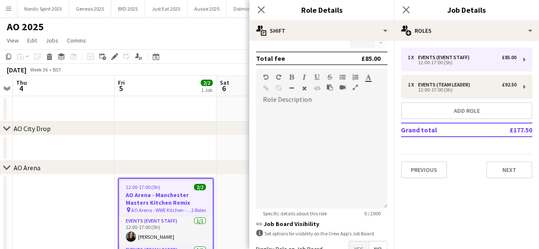
scroll to position [284, 0]
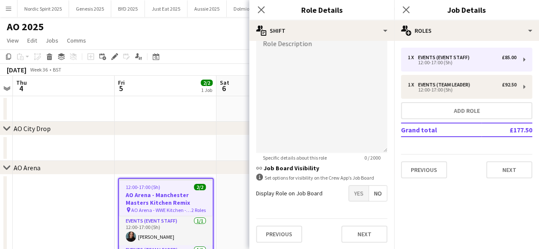
click at [347, 243] on div "Previous Next" at bounding box center [321, 234] width 131 height 31
click at [347, 234] on button "Next" at bounding box center [364, 234] width 46 height 17
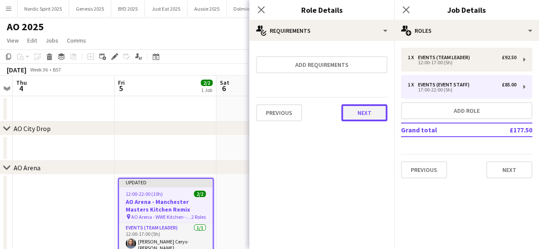
click at [349, 104] on button "Next" at bounding box center [364, 112] width 46 height 17
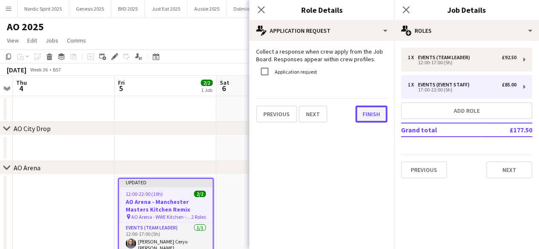
click at [356, 116] on button "Finish" at bounding box center [372, 114] width 32 height 17
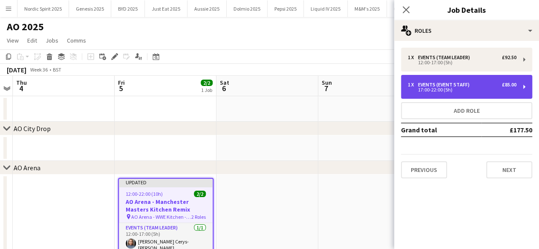
click at [444, 81] on div "1 x Events (Event Staff) £85.00 17:00-22:00 (5h)" at bounding box center [466, 87] width 131 height 24
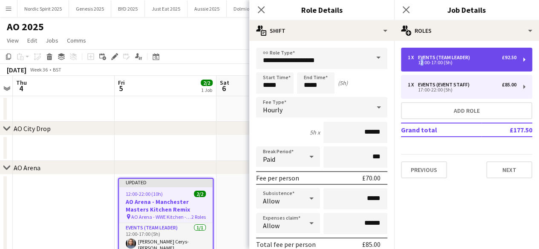
click at [420, 61] on div "12:00-17:00 (5h)" at bounding box center [462, 63] width 109 height 4
type input "**********"
type input "*****"
type input "******"
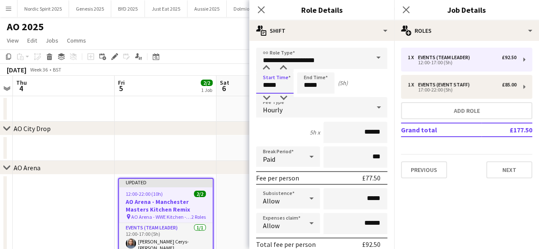
click at [280, 83] on input "*****" at bounding box center [275, 82] width 38 height 21
click at [263, 65] on div at bounding box center [266, 68] width 17 height 9
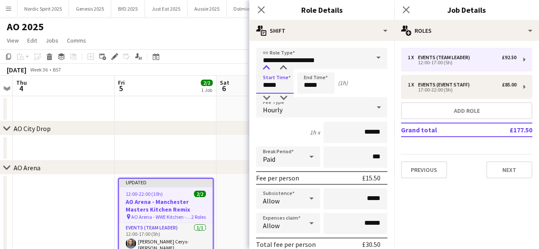
type input "*****"
click at [263, 65] on div at bounding box center [266, 68] width 17 height 9
click at [326, 83] on input "*****" at bounding box center [316, 82] width 38 height 21
click at [304, 70] on div at bounding box center [307, 68] width 17 height 9
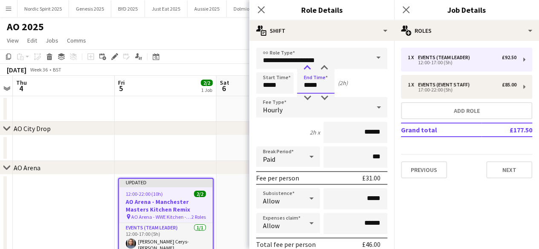
click at [304, 70] on div at bounding box center [307, 68] width 17 height 9
type input "*****"
click at [304, 70] on div at bounding box center [307, 68] width 17 height 9
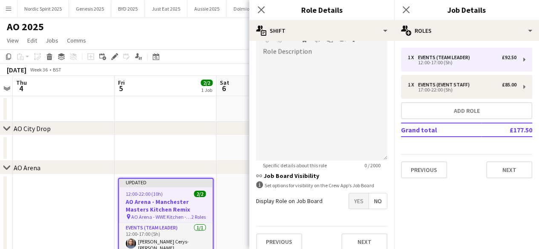
scroll to position [284, 0]
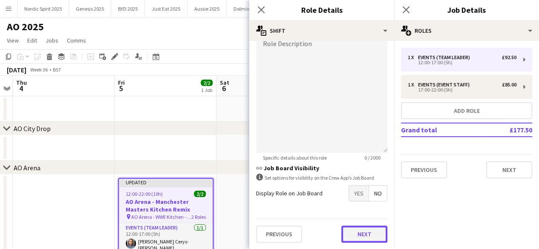
click at [373, 229] on button "Next" at bounding box center [364, 234] width 46 height 17
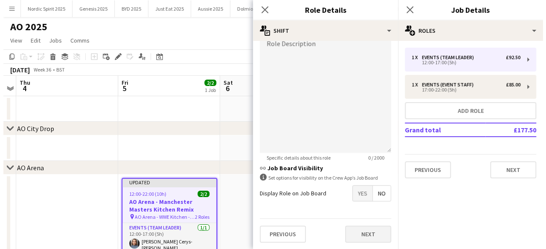
scroll to position [0, 0]
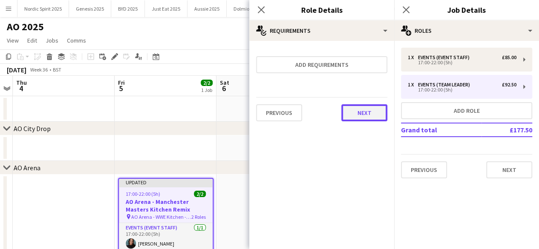
click at [364, 118] on button "Next" at bounding box center [364, 112] width 46 height 17
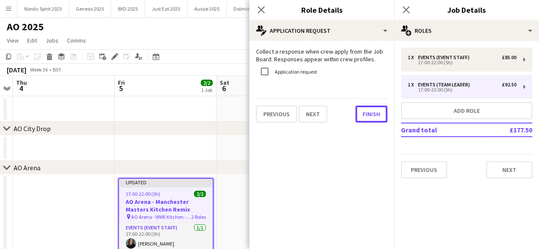
click at [364, 118] on button "Finish" at bounding box center [372, 114] width 32 height 17
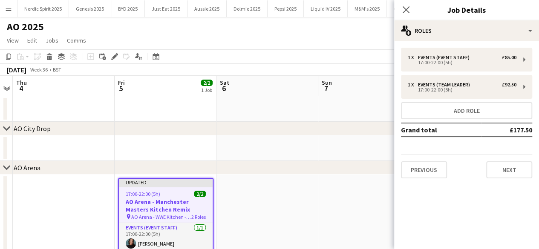
click at [347, 162] on div "chevron-right AO Arena" at bounding box center [269, 168] width 539 height 14
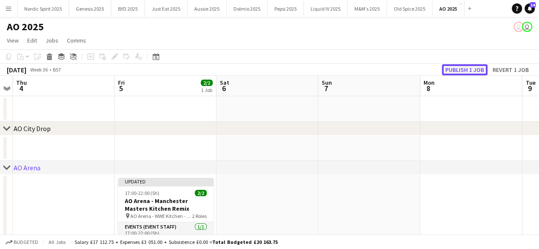
click at [454, 71] on button "Publish 1 job" at bounding box center [465, 69] width 46 height 11
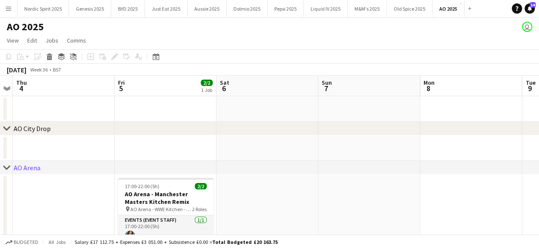
click at [12, 9] on button "Menu" at bounding box center [8, 8] width 17 height 17
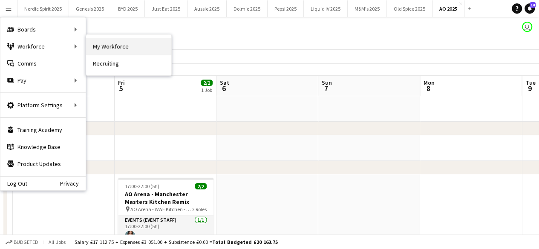
click at [95, 47] on link "My Workforce" at bounding box center [128, 46] width 85 height 17
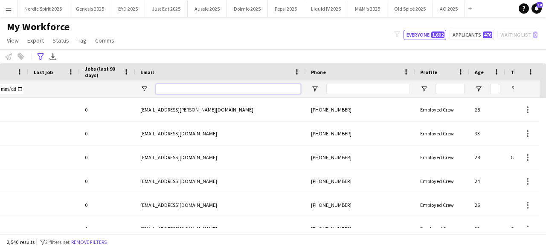
click at [284, 90] on input "Email Filter Input" at bounding box center [228, 89] width 145 height 10
paste input "**********"
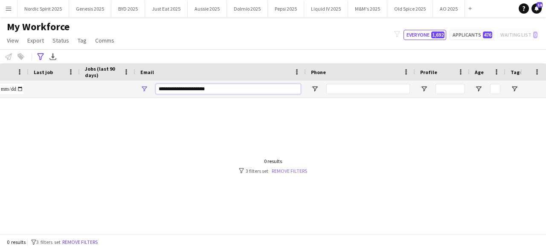
type input "**********"
click at [288, 168] on link "Remove filters" at bounding box center [289, 171] width 35 height 6
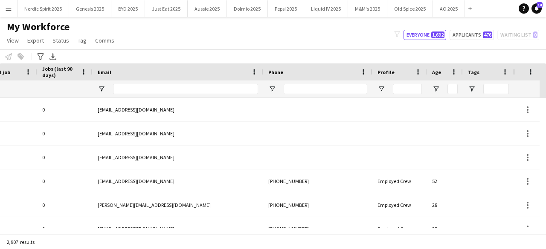
scroll to position [0, 404]
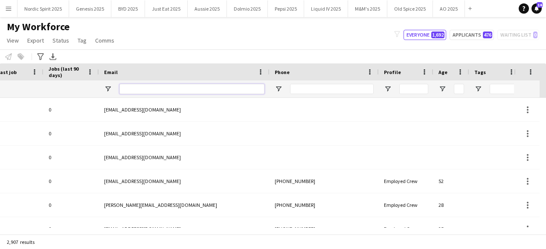
click at [253, 87] on input "Email Filter Input" at bounding box center [191, 89] width 145 height 10
paste input "**********"
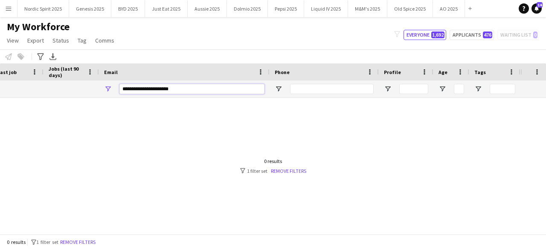
type input "**********"
drag, startPoint x: 247, startPoint y: 227, endPoint x: 186, endPoint y: 217, distance: 61.8
click at [186, 217] on div at bounding box center [260, 163] width 520 height 130
